Goal: Task Accomplishment & Management: Manage account settings

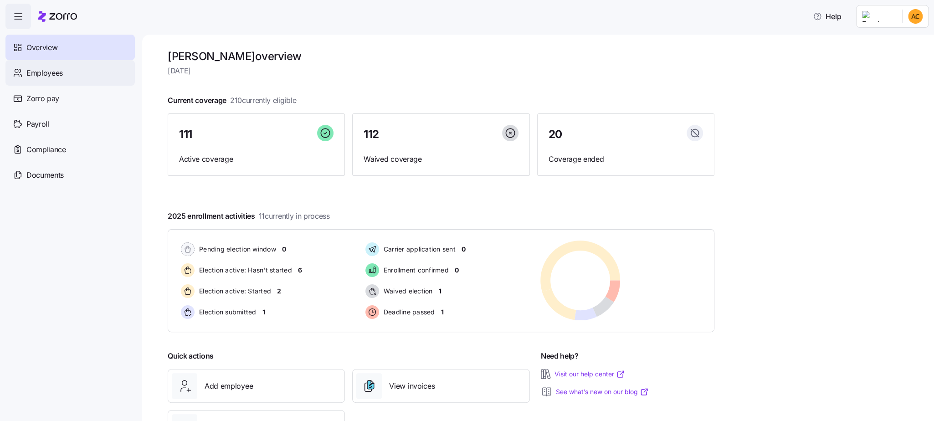
click at [60, 69] on span "Employees" at bounding box center [44, 72] width 36 height 11
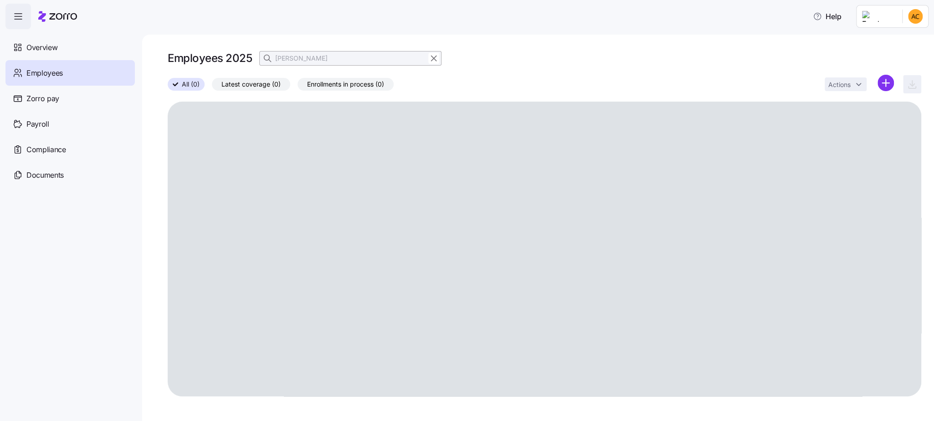
click at [433, 58] on icon "button" at bounding box center [433, 58] width 5 height 5
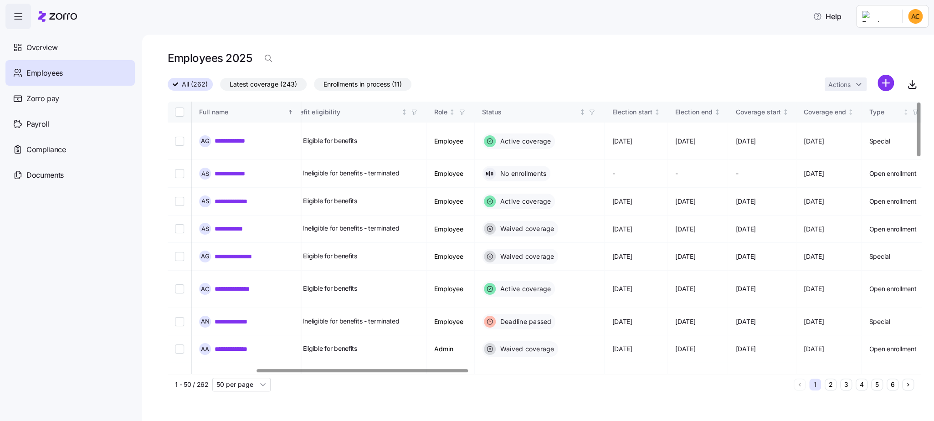
scroll to position [0, 324]
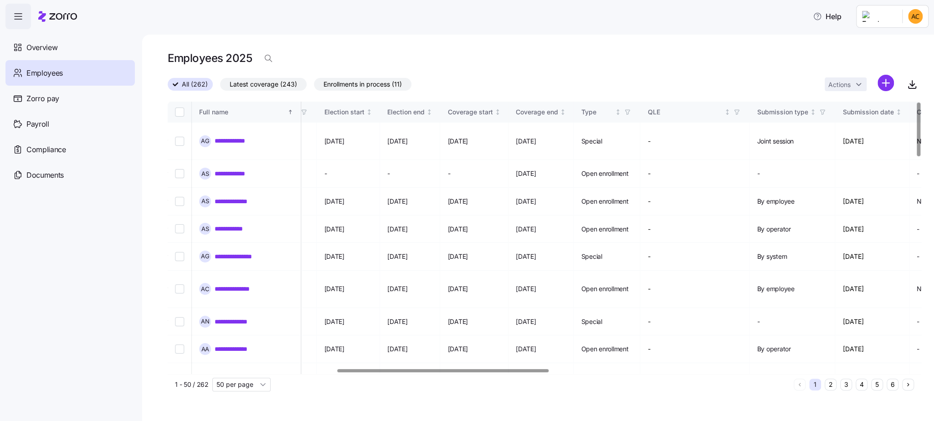
click at [530, 372] on div at bounding box center [442, 370] width 211 height 3
click at [378, 117] on th "Election start" at bounding box center [351, 112] width 63 height 21
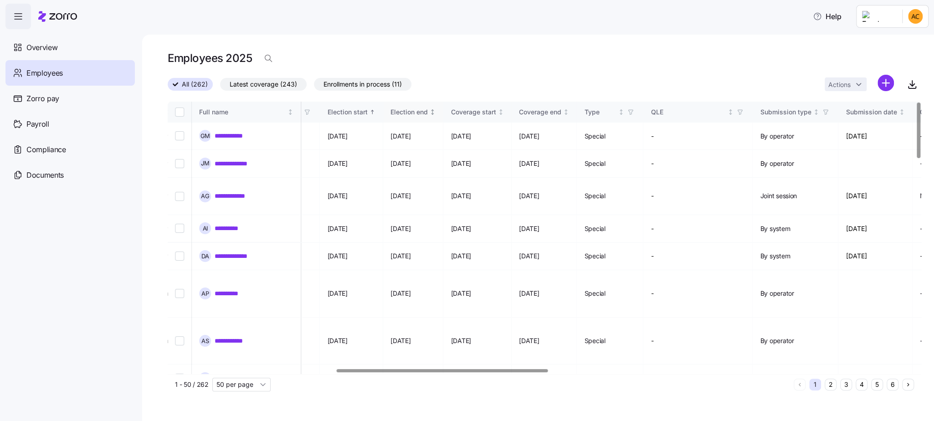
click at [367, 116] on div "Election start" at bounding box center [347, 112] width 40 height 10
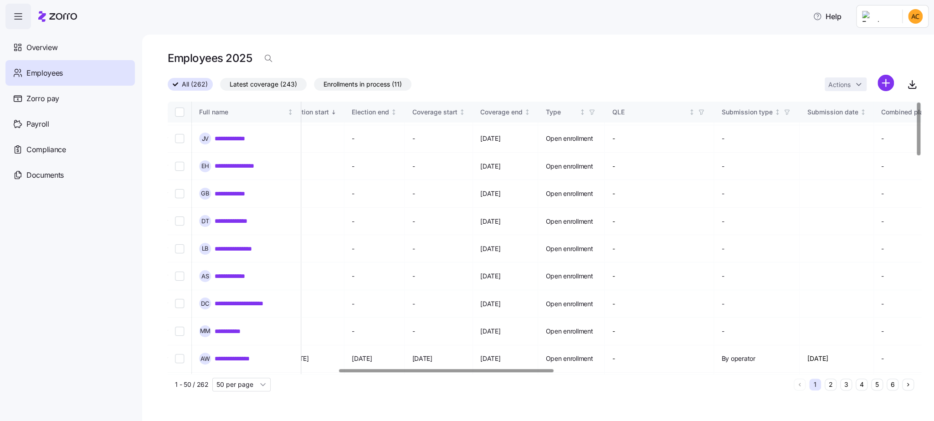
scroll to position [68, 598]
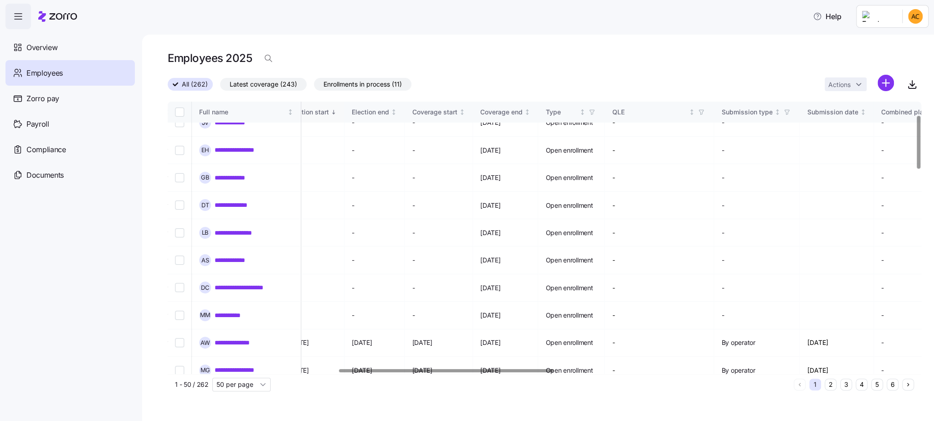
click at [328, 113] on div "Election start" at bounding box center [308, 112] width 40 height 10
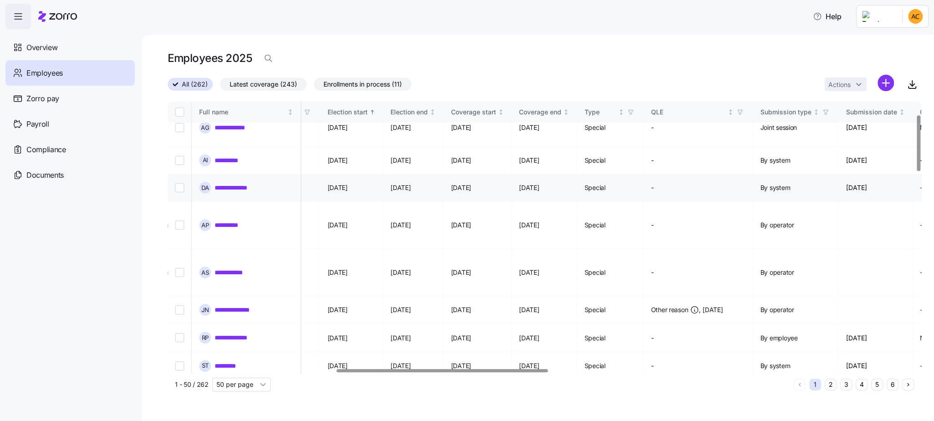
scroll to position [0, 598]
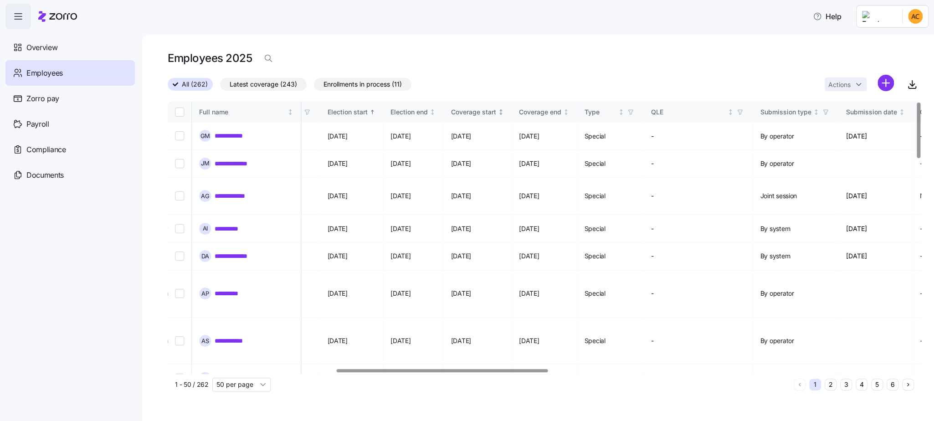
click at [495, 109] on div "Coverage start" at bounding box center [472, 112] width 45 height 10
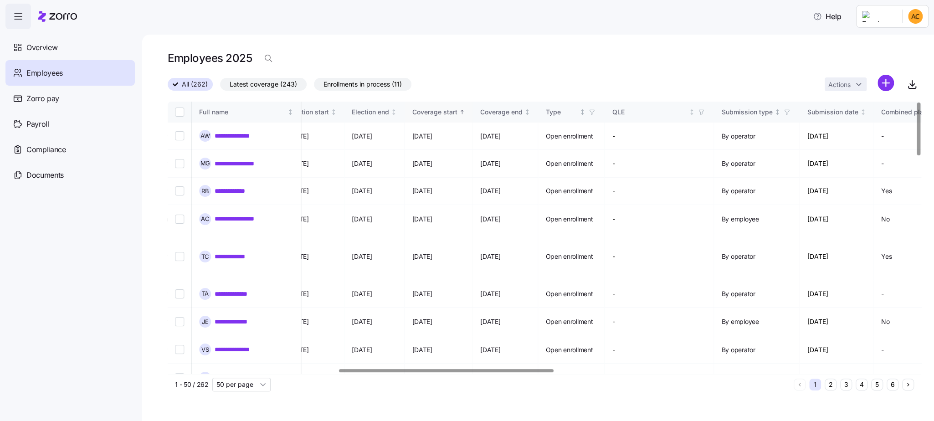
click at [457, 110] on div "Coverage start" at bounding box center [434, 112] width 45 height 10
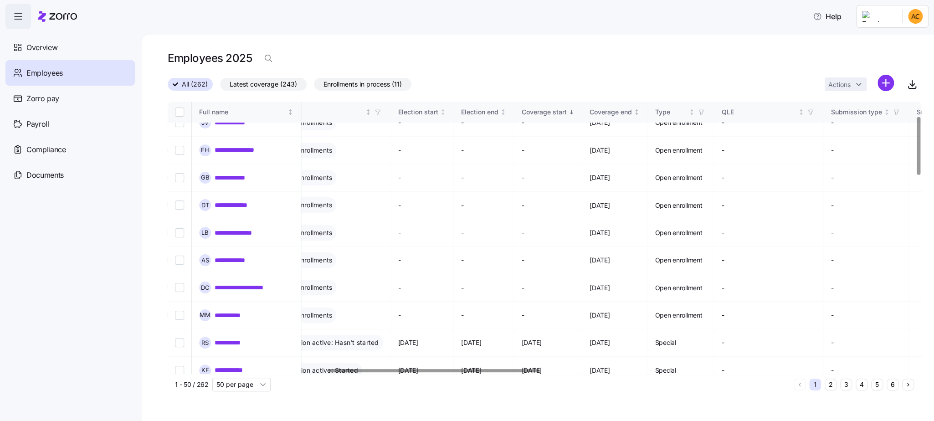
scroll to position [68, 569]
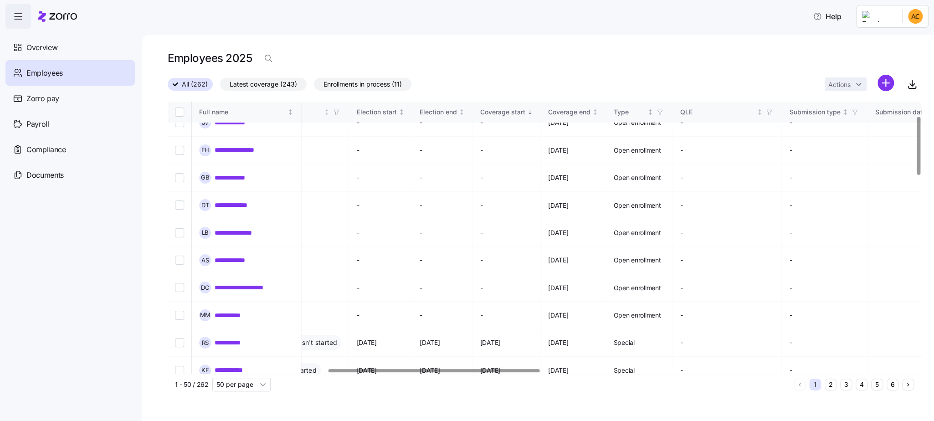
click at [426, 372] on div at bounding box center [433, 370] width 211 height 3
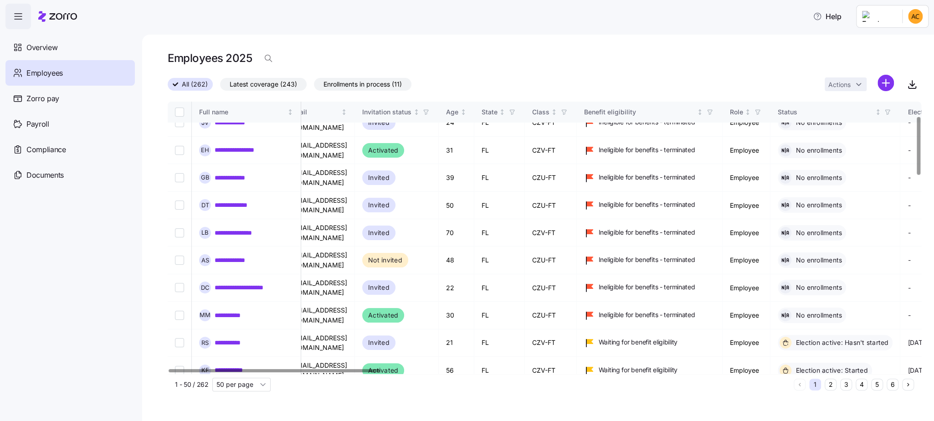
scroll to position [68, 0]
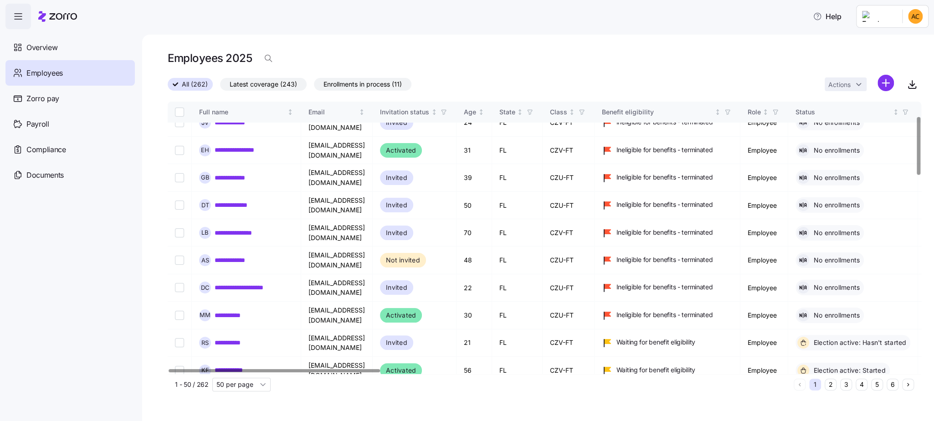
click at [235, 369] on div at bounding box center [274, 370] width 211 height 3
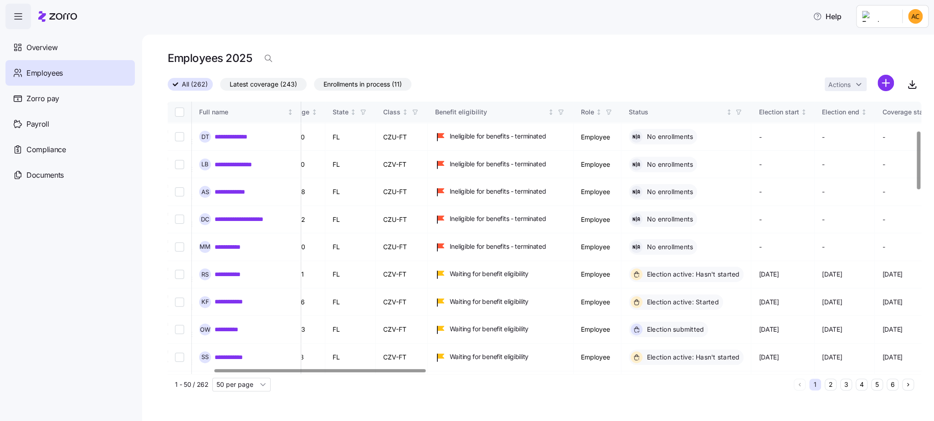
scroll to position [137, 162]
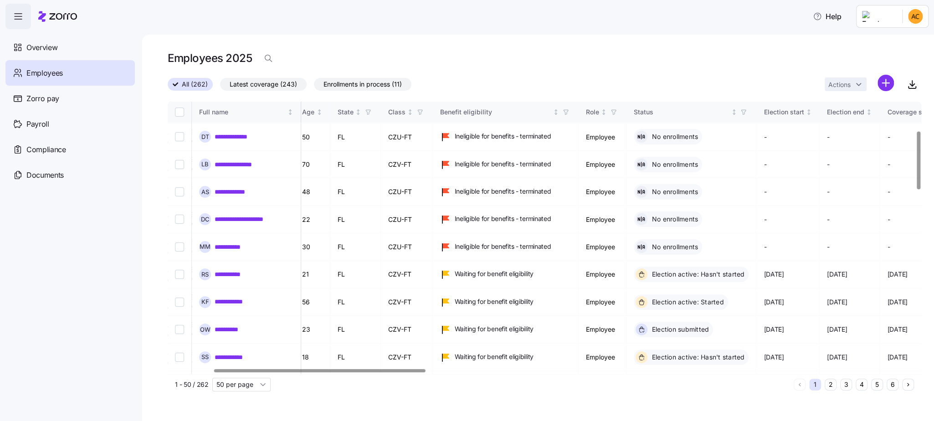
click at [398, 372] on div at bounding box center [319, 370] width 211 height 3
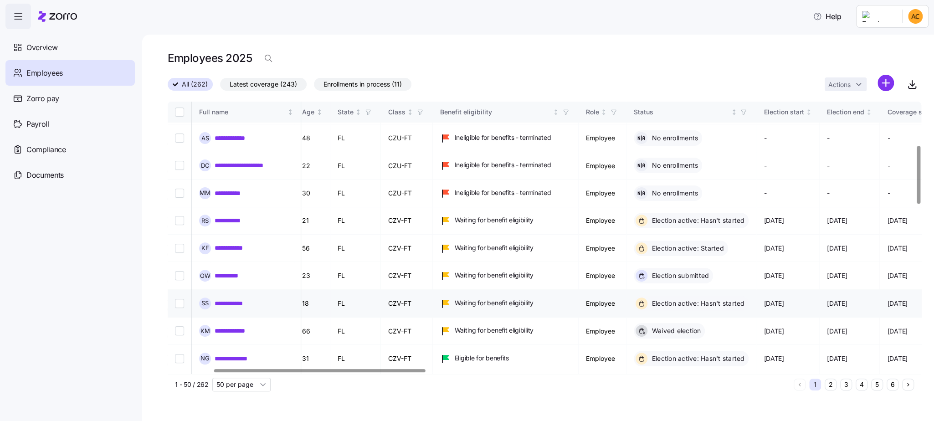
scroll to position [205, 162]
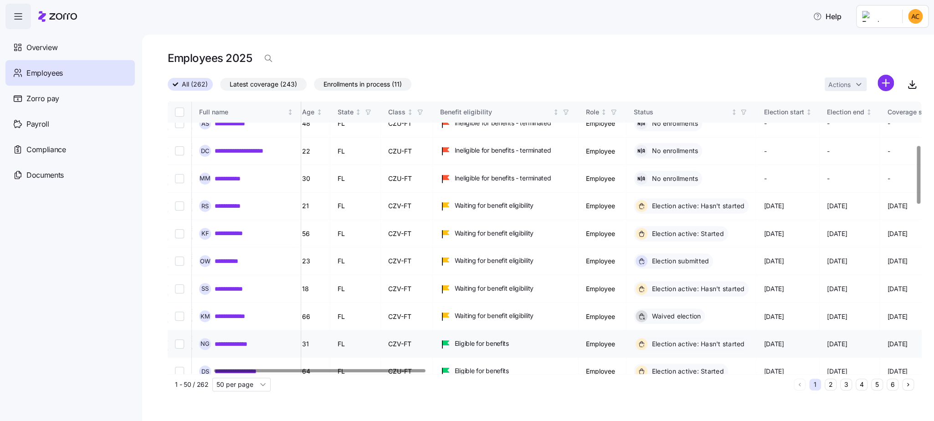
click at [177, 339] on input "Select record 16" at bounding box center [179, 343] width 9 height 9
checkbox input "true"
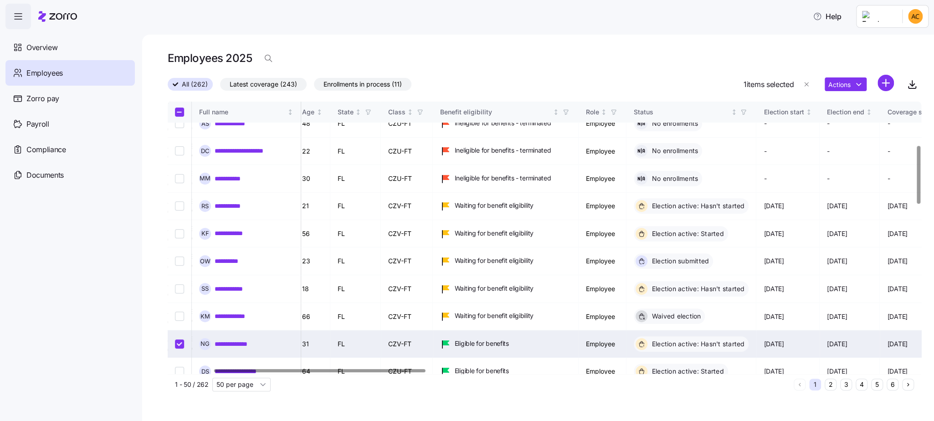
click at [179, 394] on input "Select record 18" at bounding box center [179, 398] width 9 height 9
checkbox input "true"
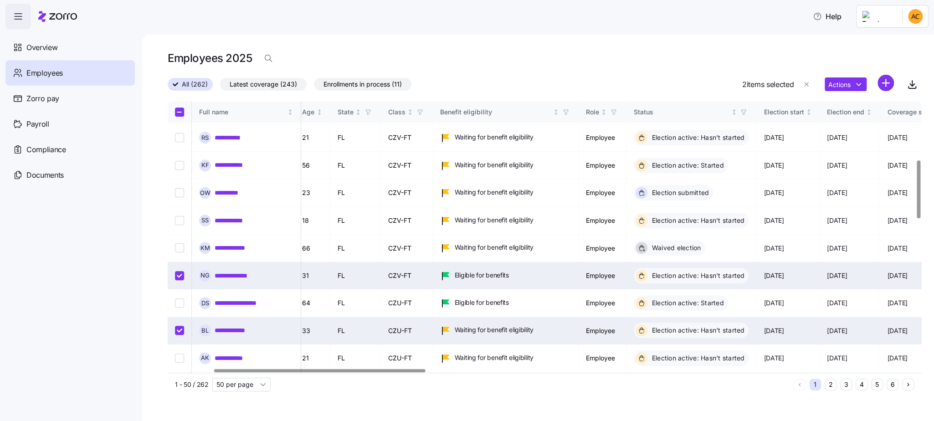
click at [179, 381] on input "Select record 20" at bounding box center [179, 385] width 9 height 9
checkbox input "true"
click at [859, 87] on html "**********" at bounding box center [467, 207] width 934 height 415
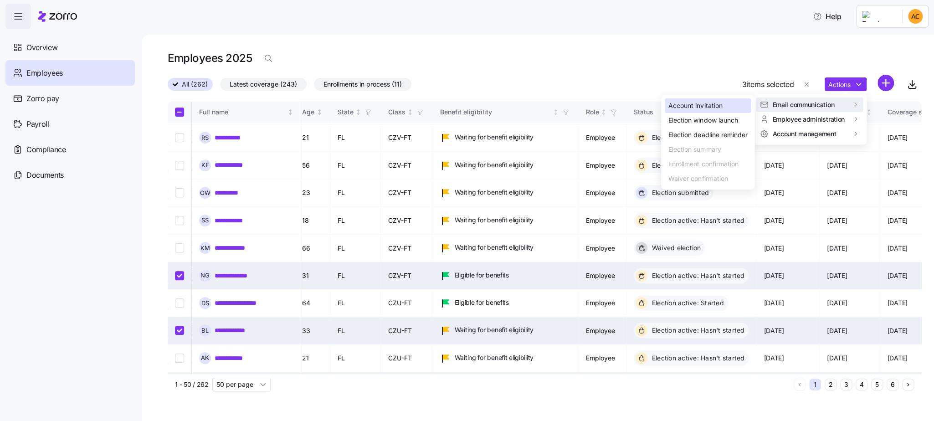
click at [698, 109] on div "Account invitation" at bounding box center [695, 106] width 54 height 10
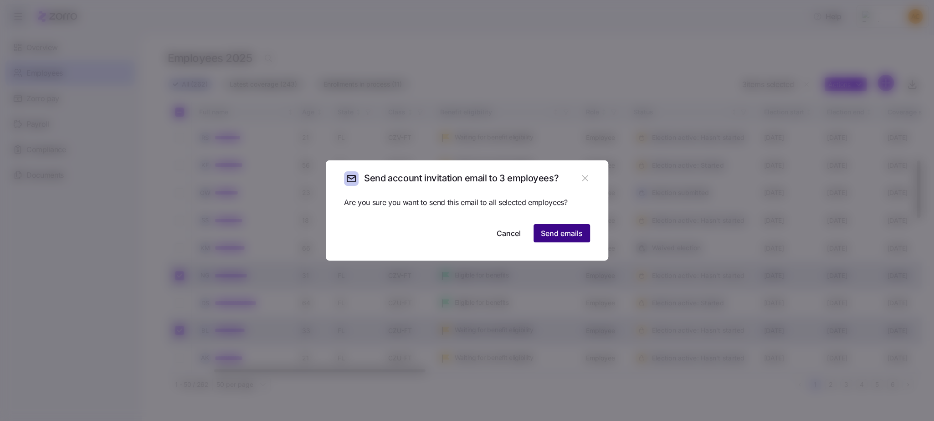
click at [575, 237] on span "Send emails" at bounding box center [562, 233] width 42 height 11
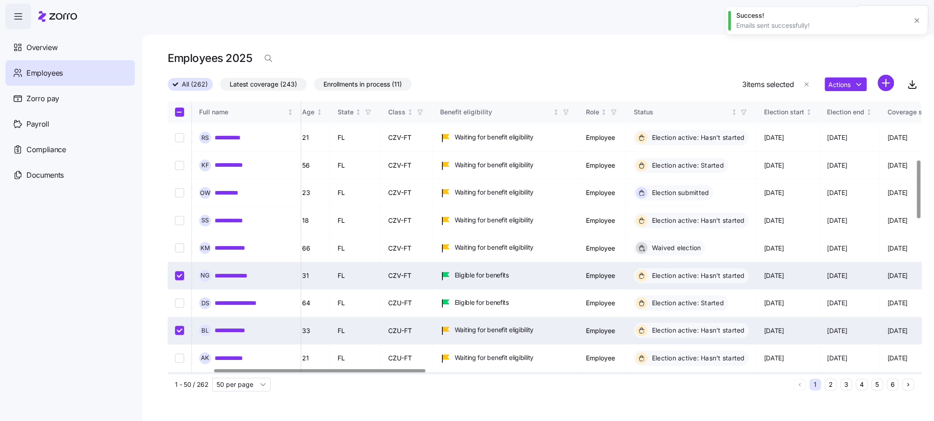
click at [860, 86] on html "**********" at bounding box center [467, 207] width 934 height 415
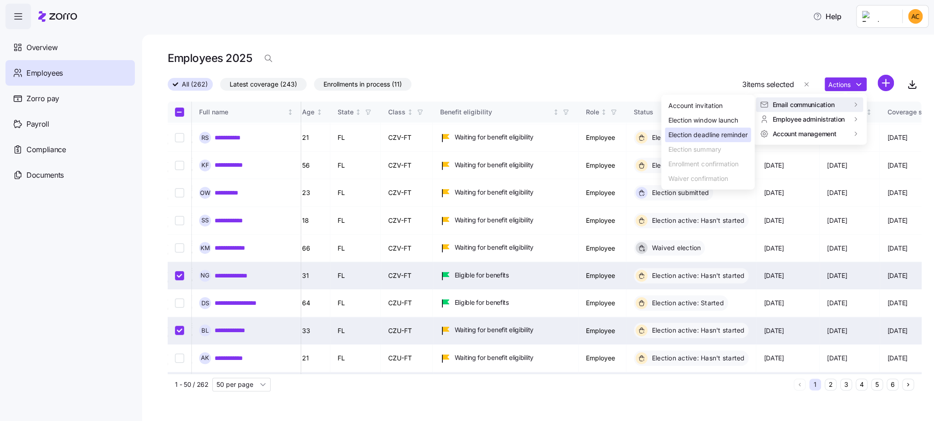
click at [688, 130] on div "Election deadline reminder" at bounding box center [707, 135] width 79 height 10
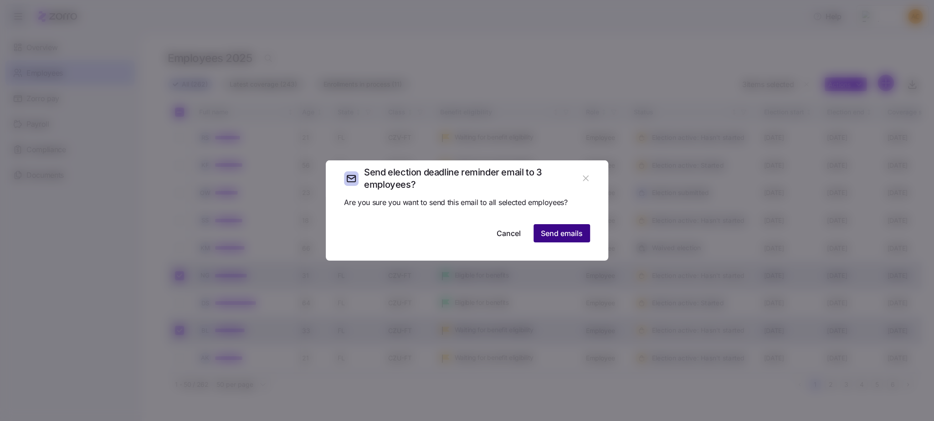
click at [557, 235] on span "Send emails" at bounding box center [562, 233] width 42 height 11
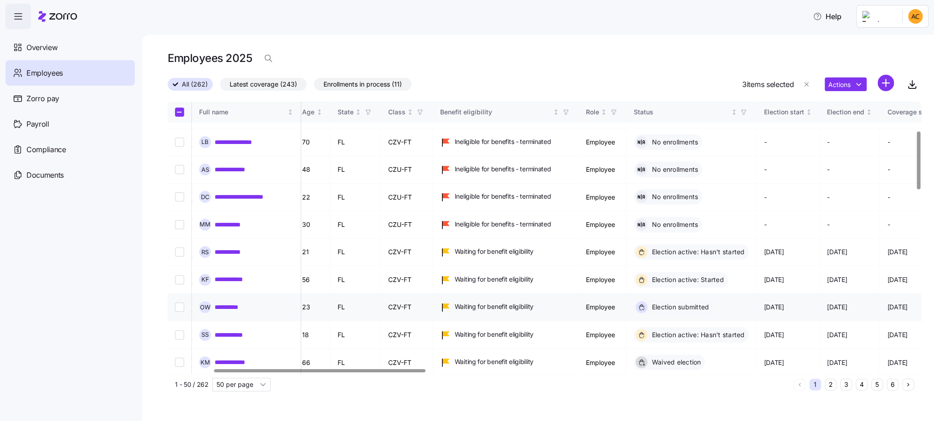
scroll to position [137, 162]
